Goal: Transaction & Acquisition: Subscribe to service/newsletter

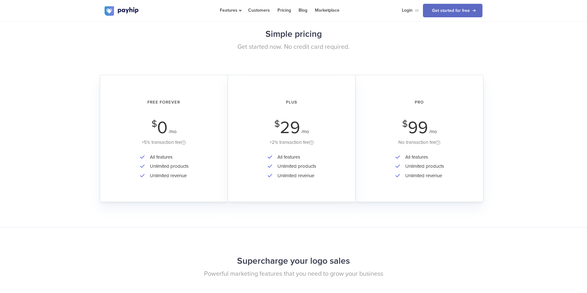
scroll to position [944, 0]
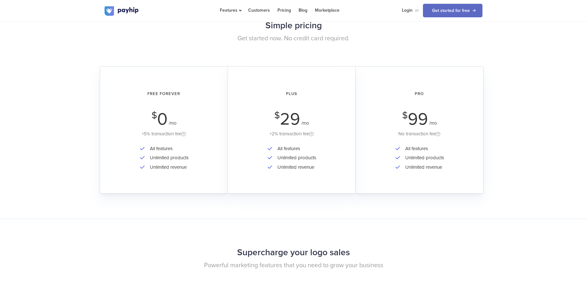
click at [167, 143] on div "Free Forever $ 0 /mo +5% transaction fee All features Unlimited products Unlimi…" at bounding box center [164, 129] width 128 height 127
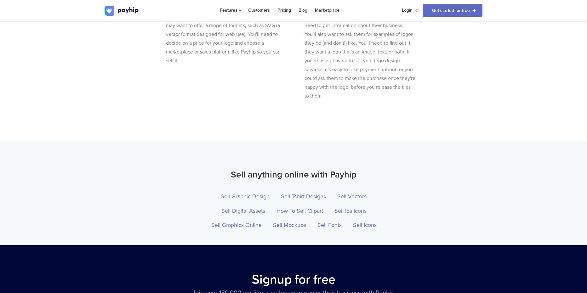
scroll to position [2201, 0]
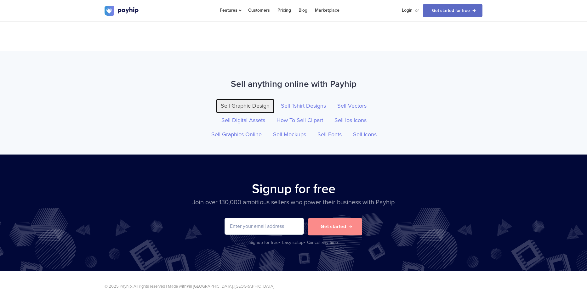
click at [257, 99] on link "Sell Graphic Design" at bounding box center [245, 106] width 58 height 14
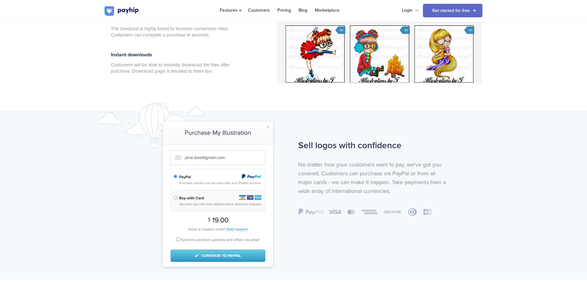
scroll to position [0, 0]
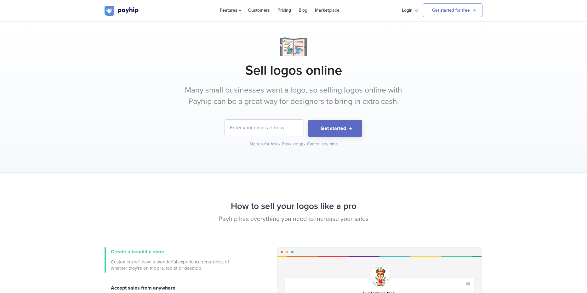
click at [257, 132] on input "email" at bounding box center [264, 128] width 79 height 16
type input "naveennaidu121264@gmail.com"
click at [329, 127] on button "Get started" at bounding box center [335, 128] width 54 height 17
